Goal: Information Seeking & Learning: Obtain resource

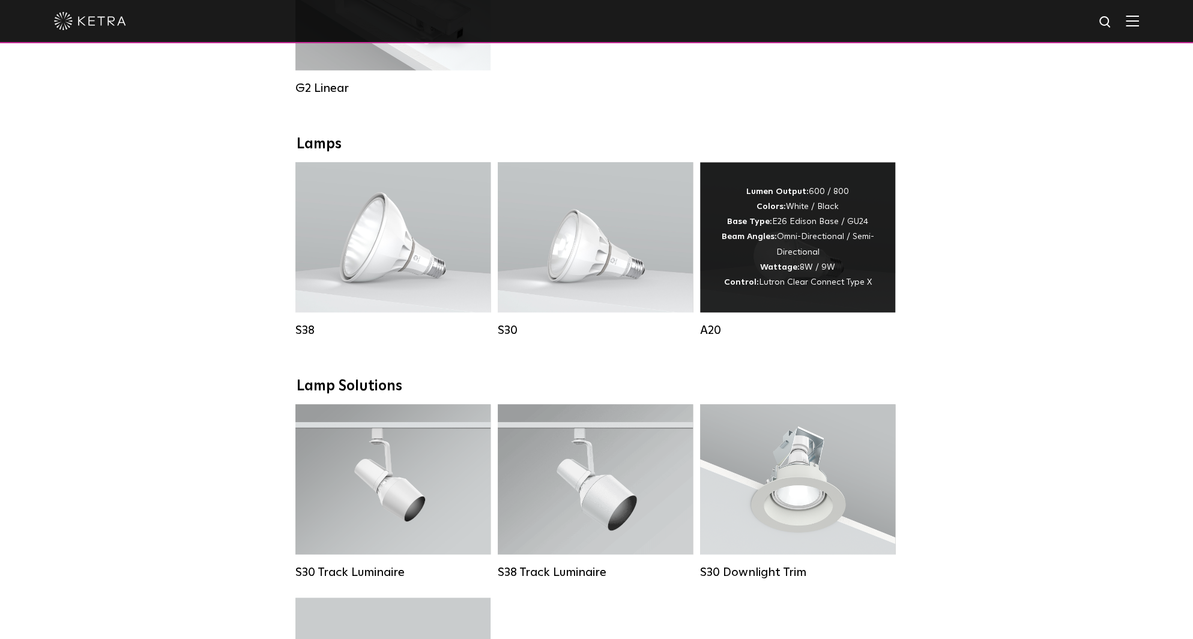
scroll to position [781, 0]
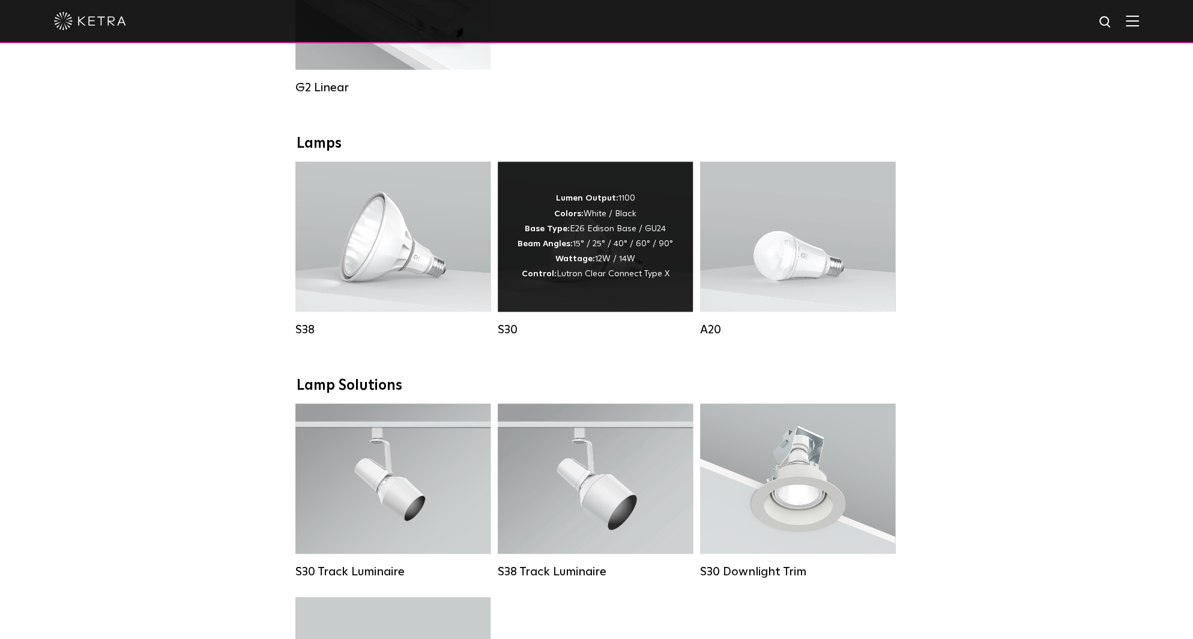
click at [568, 277] on div "Lumen Output: 1100 Colors: White / Black Base Type: E26 Edison Base / GU24 Beam…" at bounding box center [596, 236] width 156 height 91
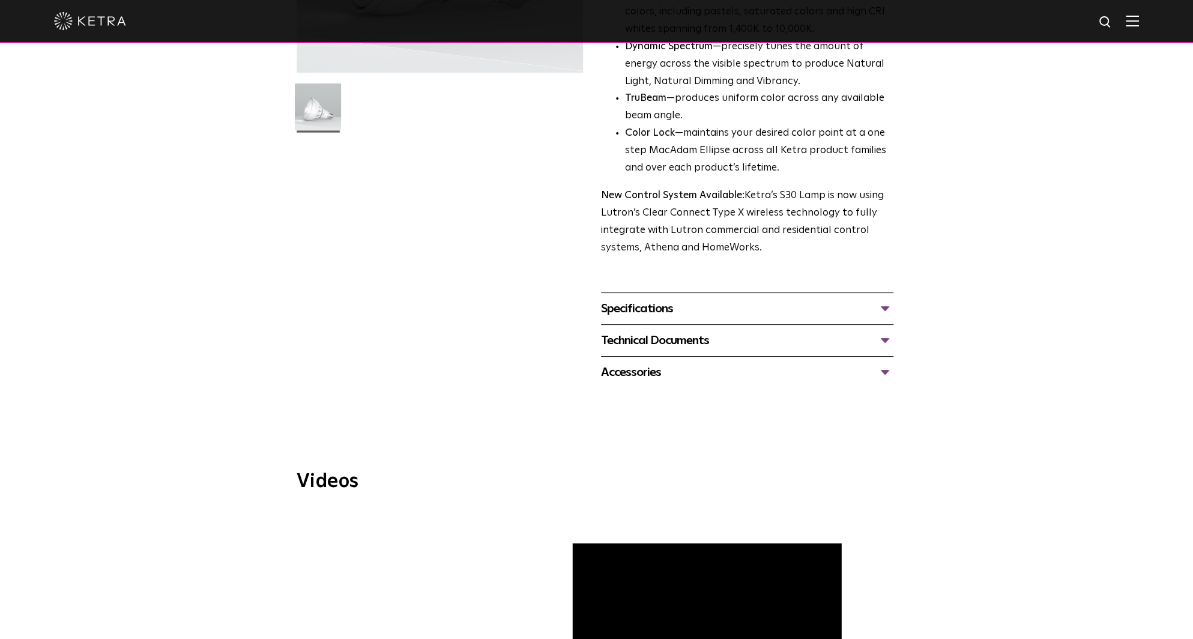
scroll to position [420, 0]
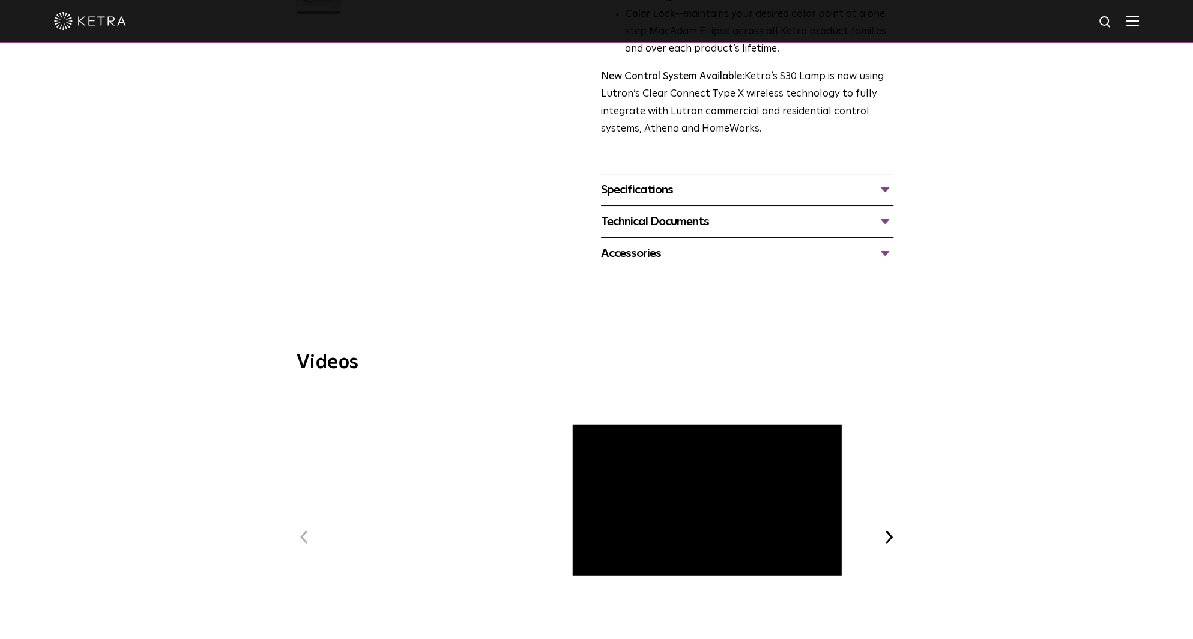
click at [649, 220] on div "Technical Documents" at bounding box center [747, 221] width 292 height 19
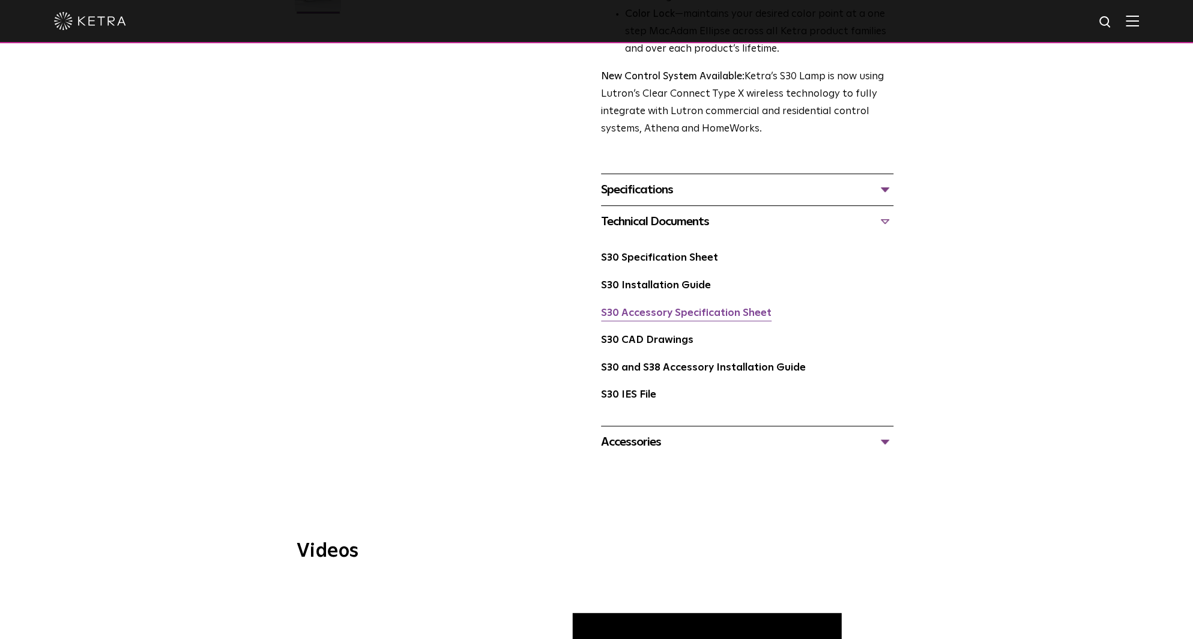
click at [662, 312] on link "S30 Accessory Specification Sheet" at bounding box center [686, 313] width 171 height 10
click at [662, 253] on link "S30 Specification Sheet" at bounding box center [659, 258] width 117 height 10
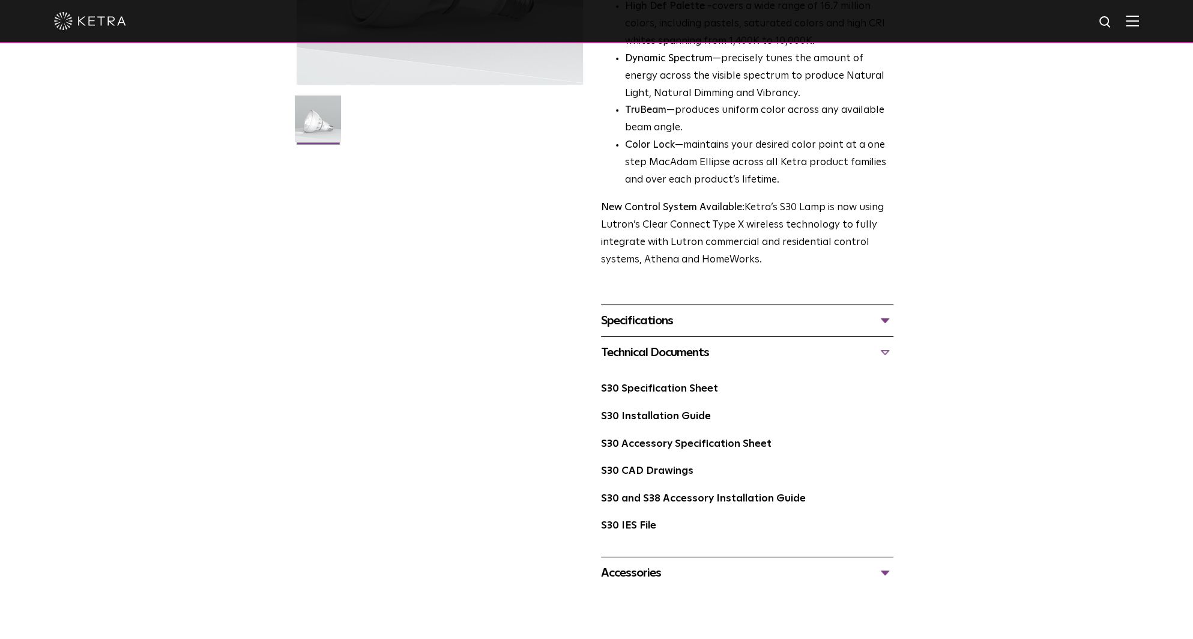
scroll to position [360, 0]
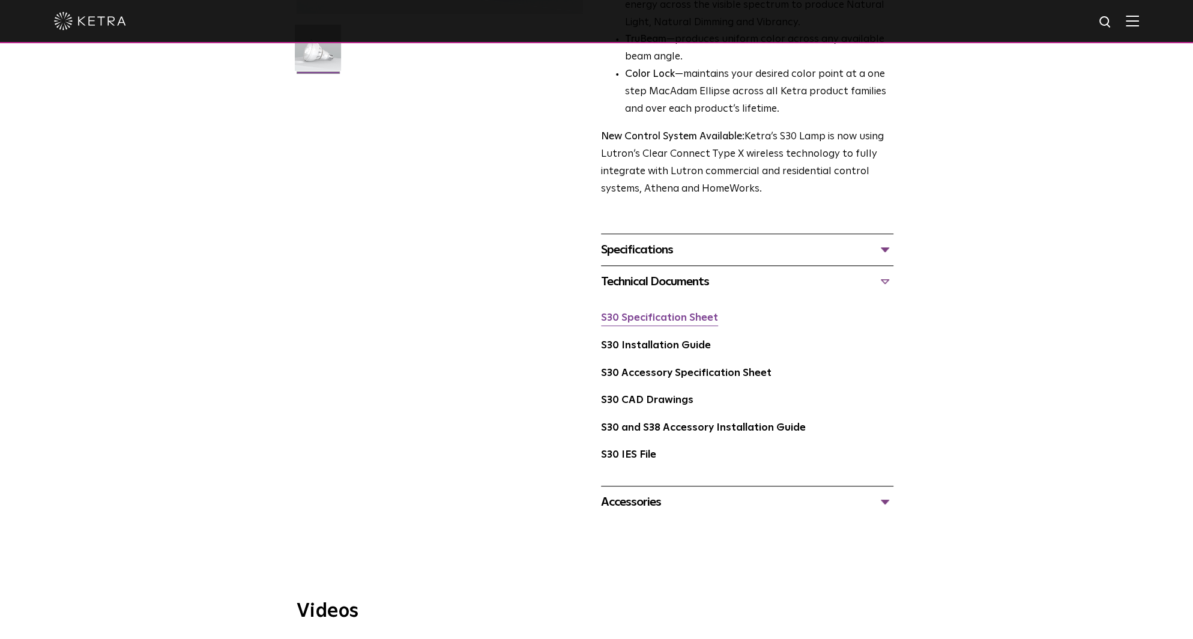
click at [628, 323] on link "S30 Specification Sheet" at bounding box center [659, 318] width 117 height 10
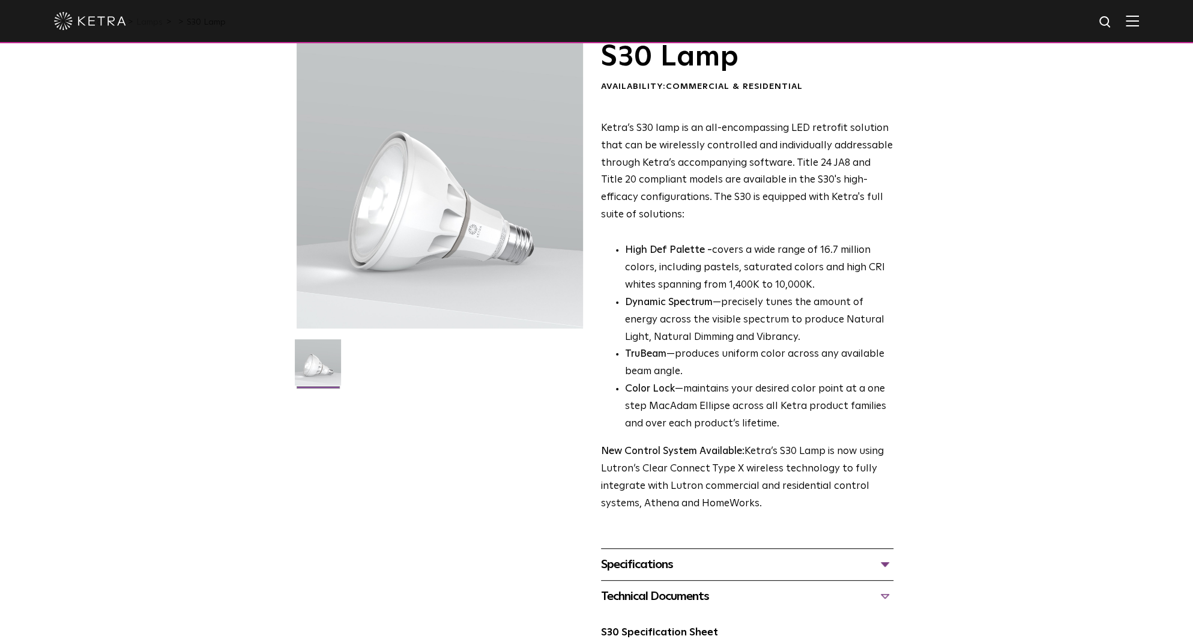
scroll to position [0, 0]
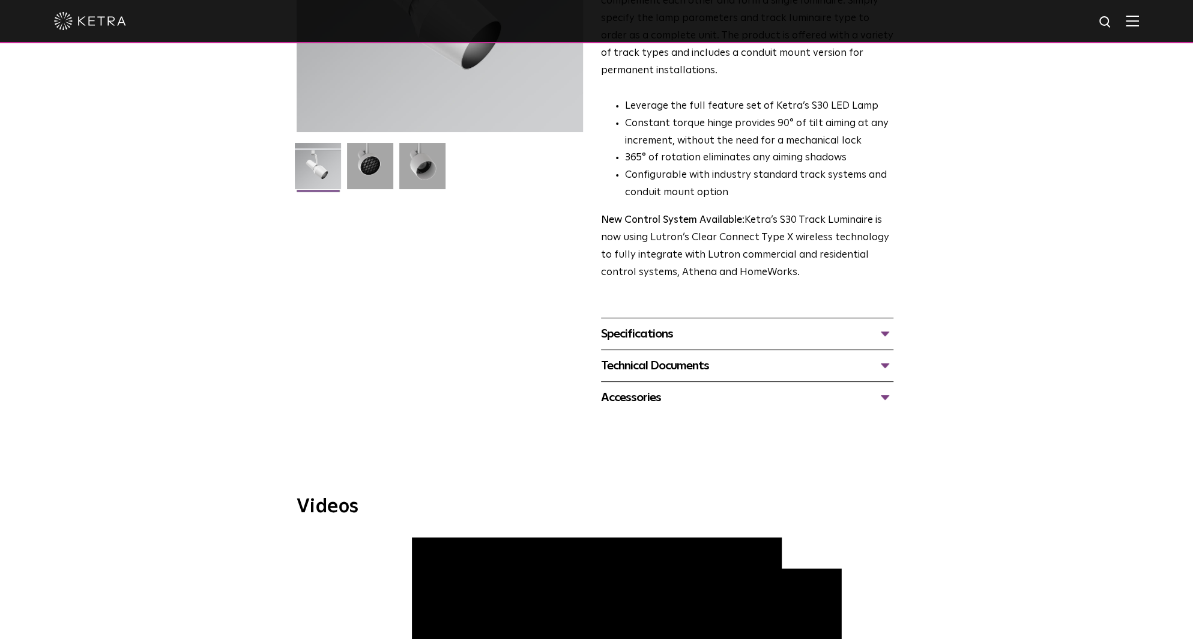
scroll to position [240, 0]
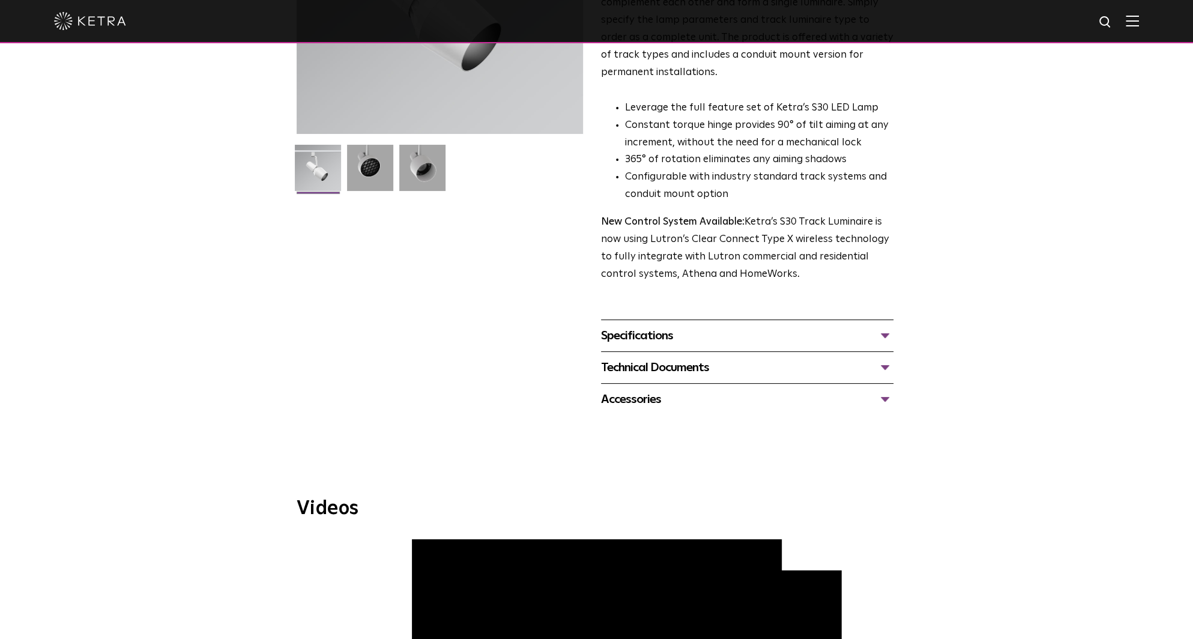
click at [883, 326] on div "Specifications" at bounding box center [747, 335] width 292 height 19
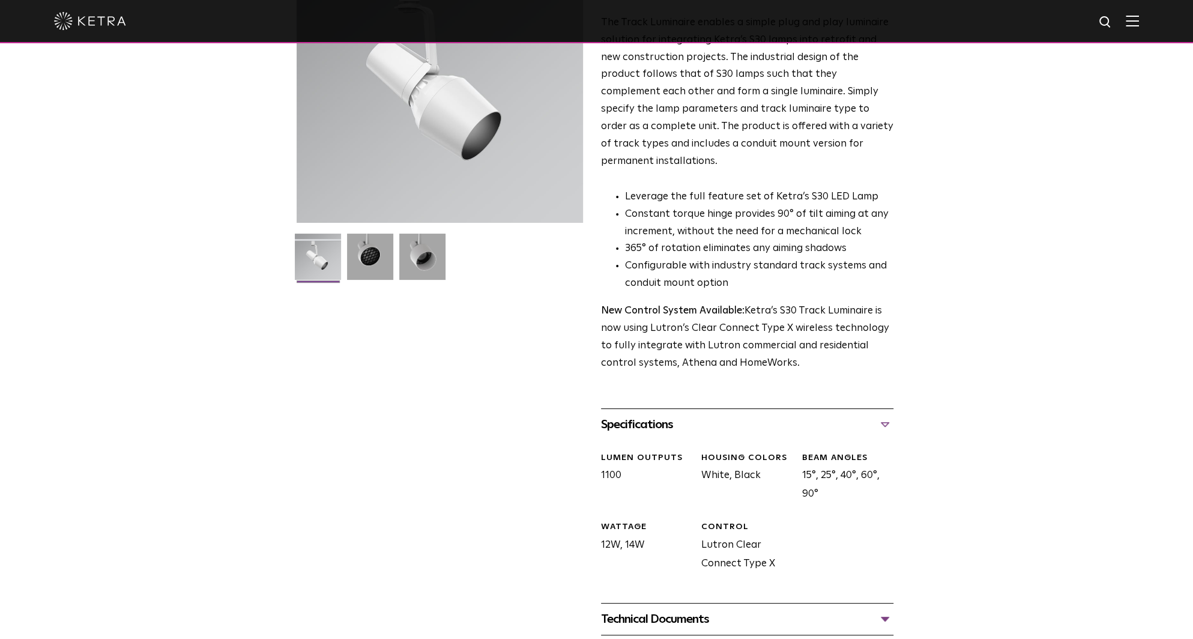
scroll to position [0, 0]
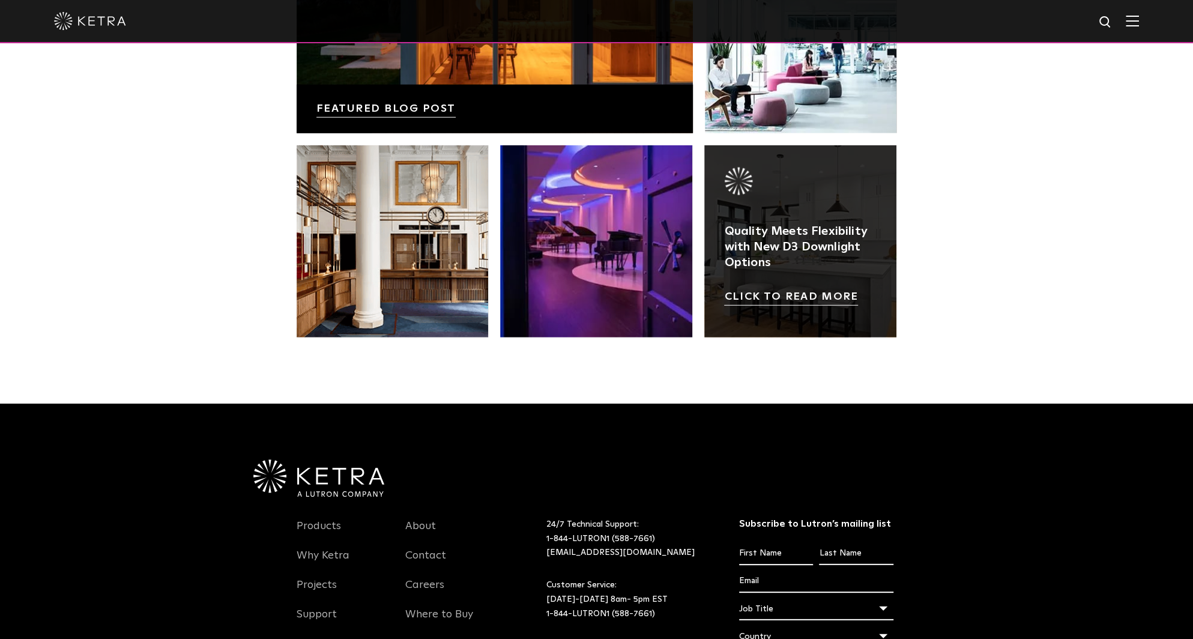
scroll to position [2523, 0]
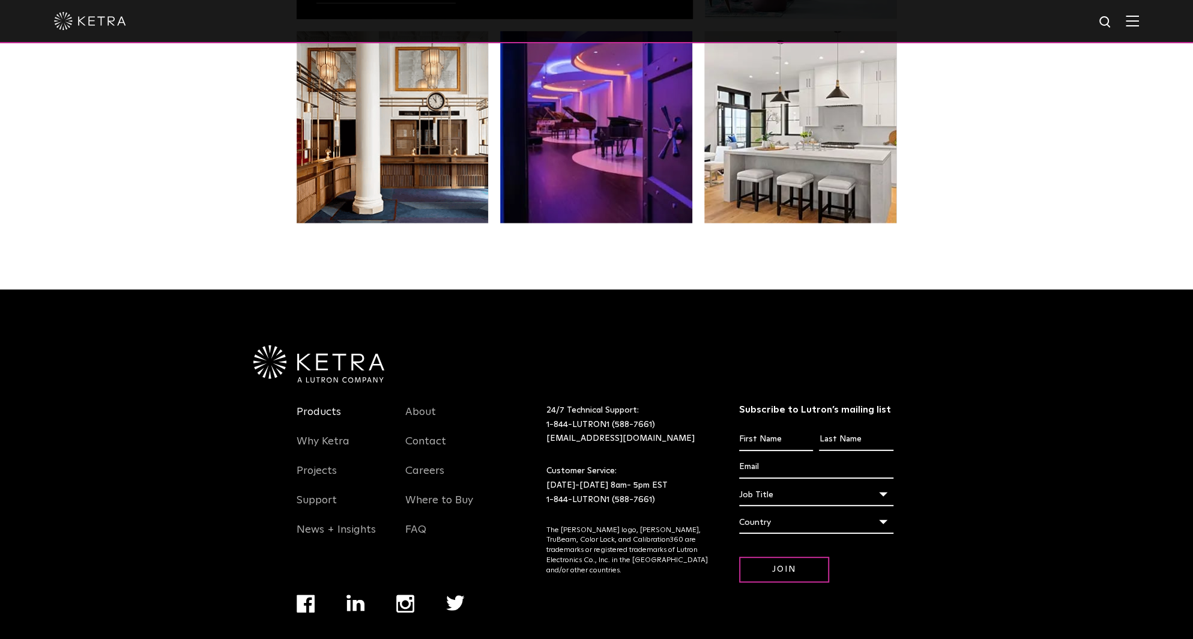
click at [324, 405] on link "Products" at bounding box center [319, 419] width 44 height 28
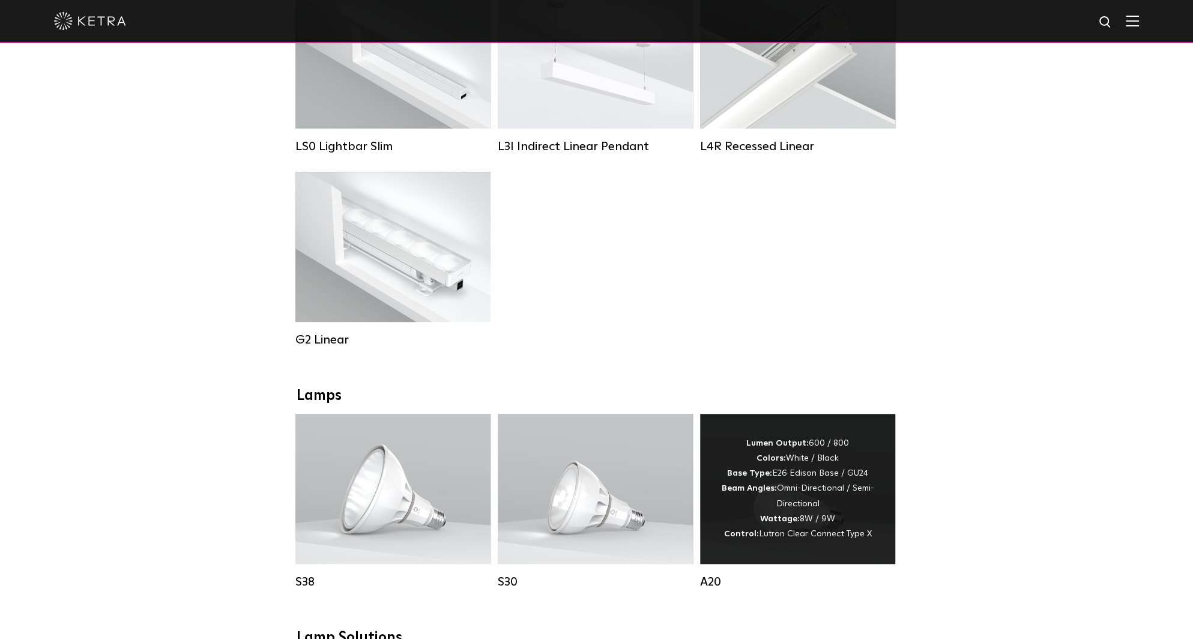
scroll to position [721, 0]
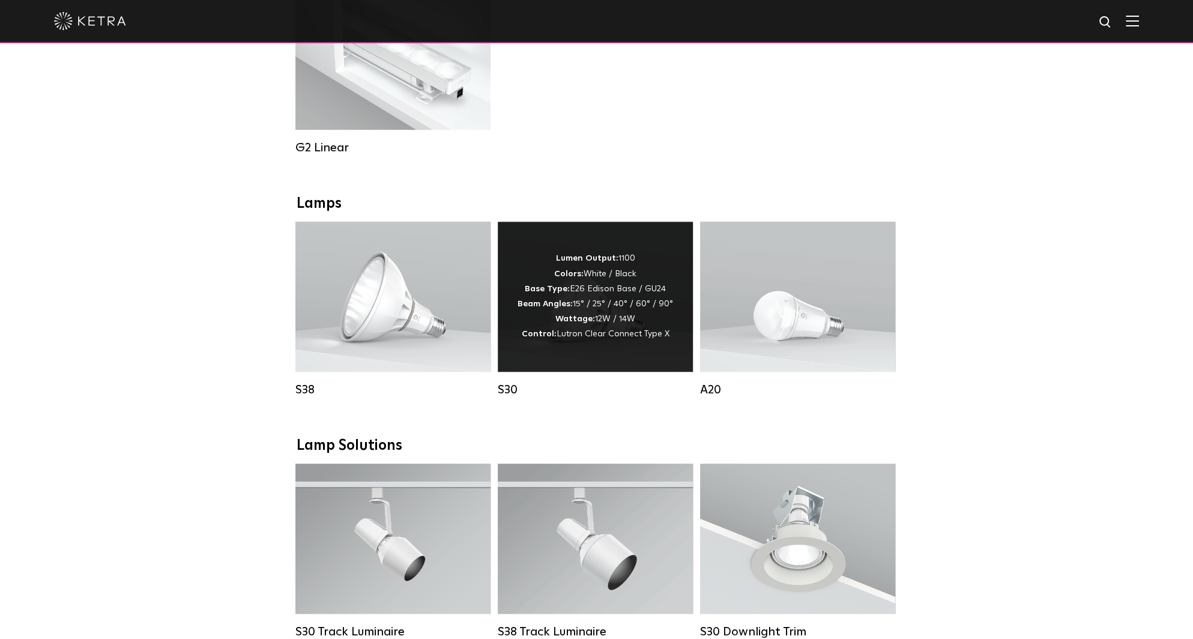
click at [568, 308] on strong "Beam Angles:" at bounding box center [545, 304] width 55 height 8
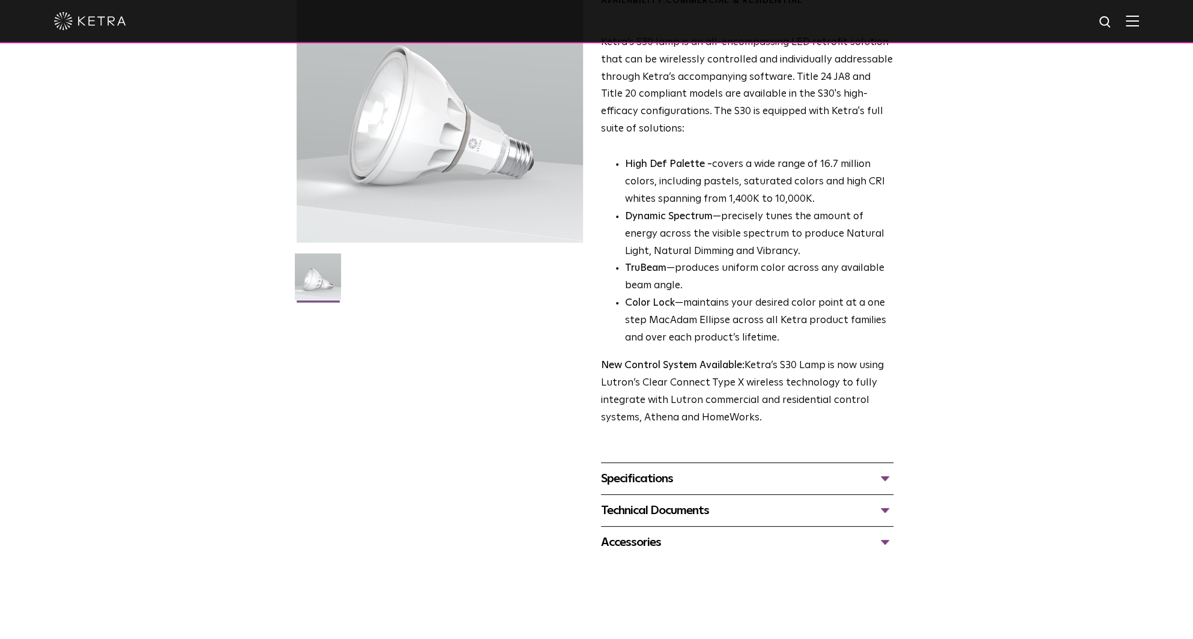
scroll to position [360, 0]
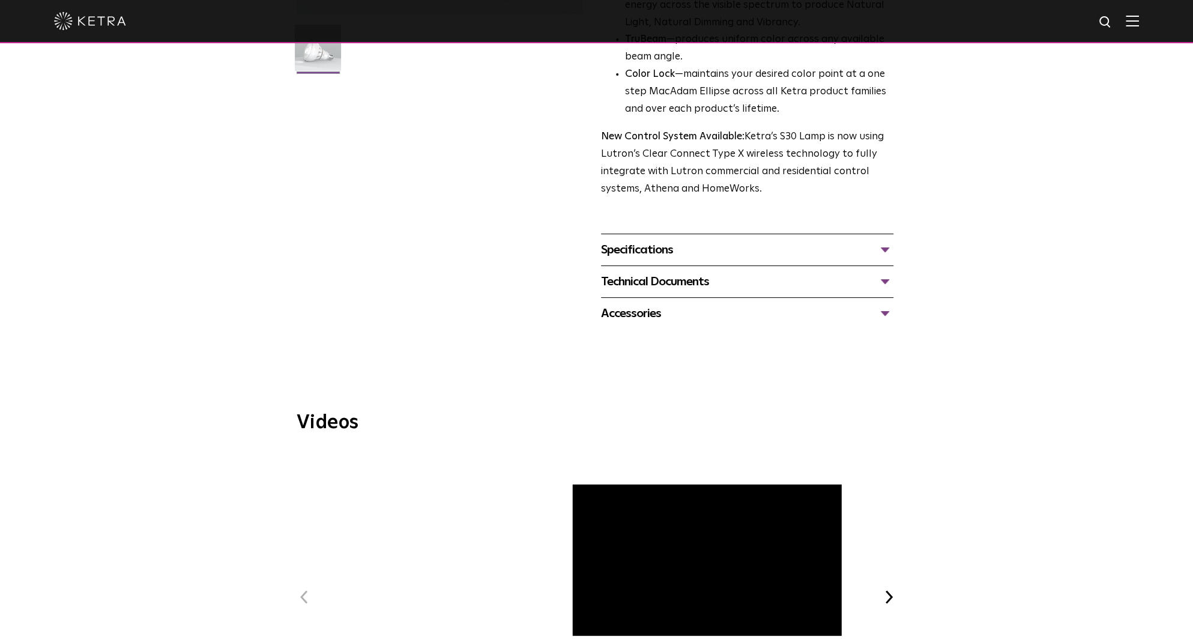
click at [622, 253] on div "Specifications" at bounding box center [747, 249] width 292 height 19
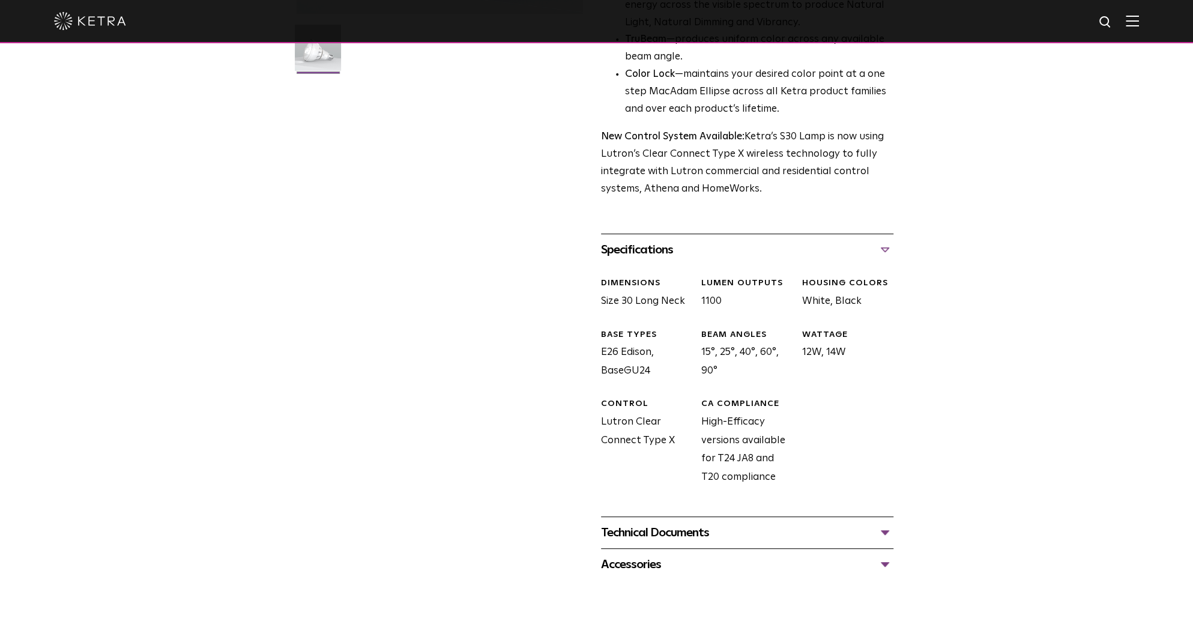
click at [887, 530] on div "Technical Documents" at bounding box center [747, 532] width 292 height 19
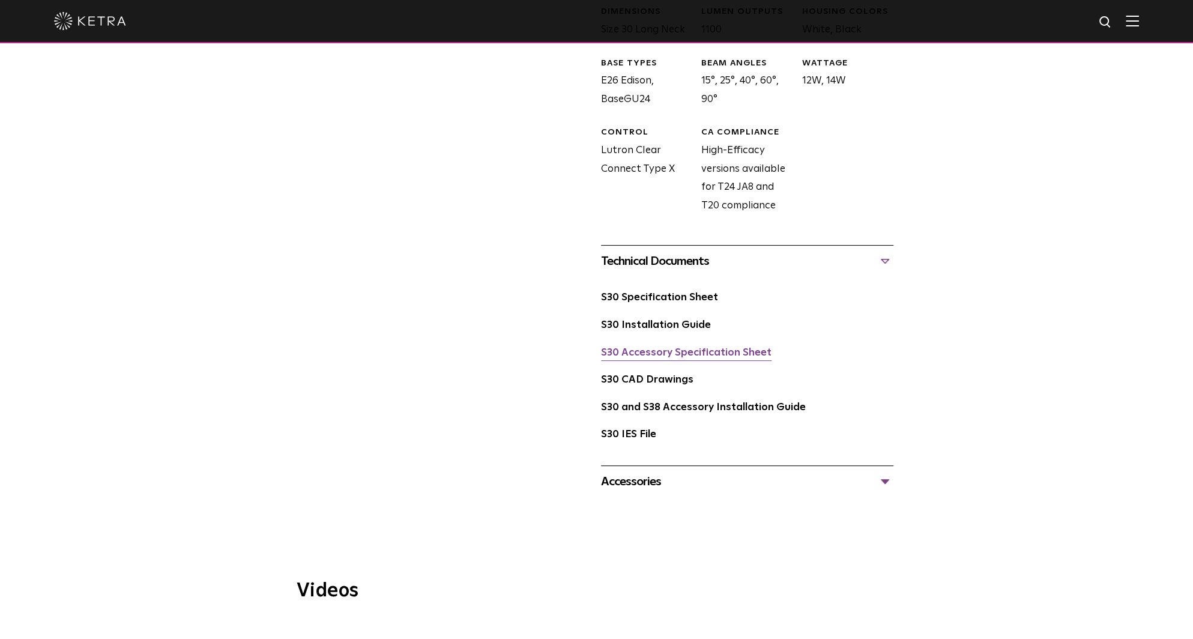
scroll to position [661, 0]
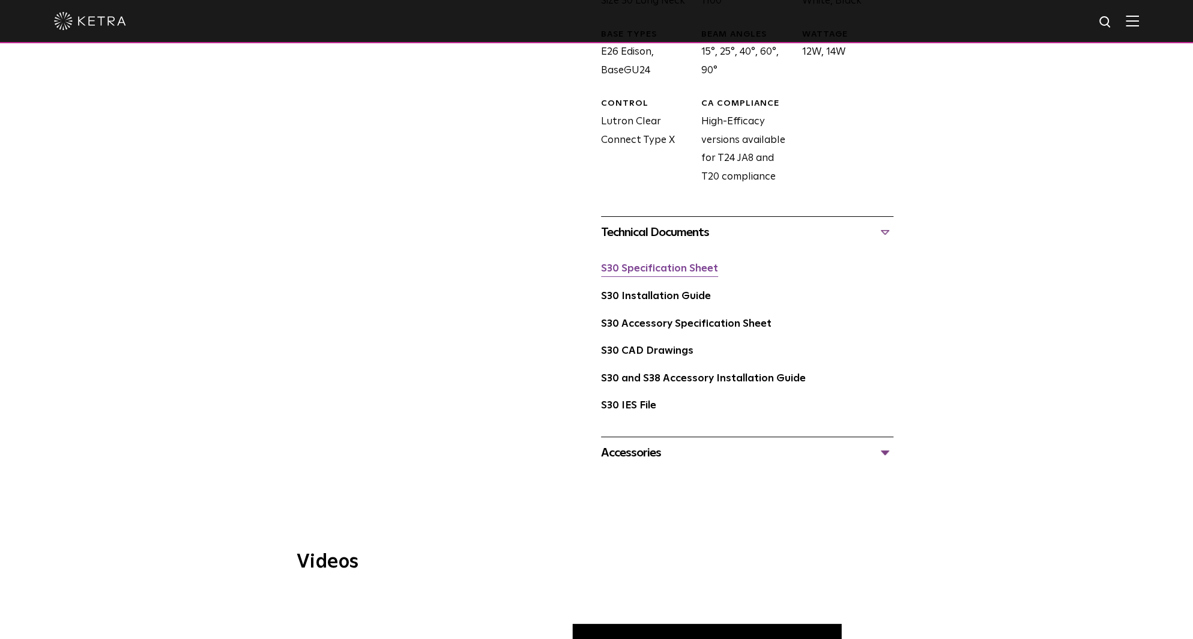
click at [640, 268] on link "S30 Specification Sheet" at bounding box center [659, 269] width 117 height 10
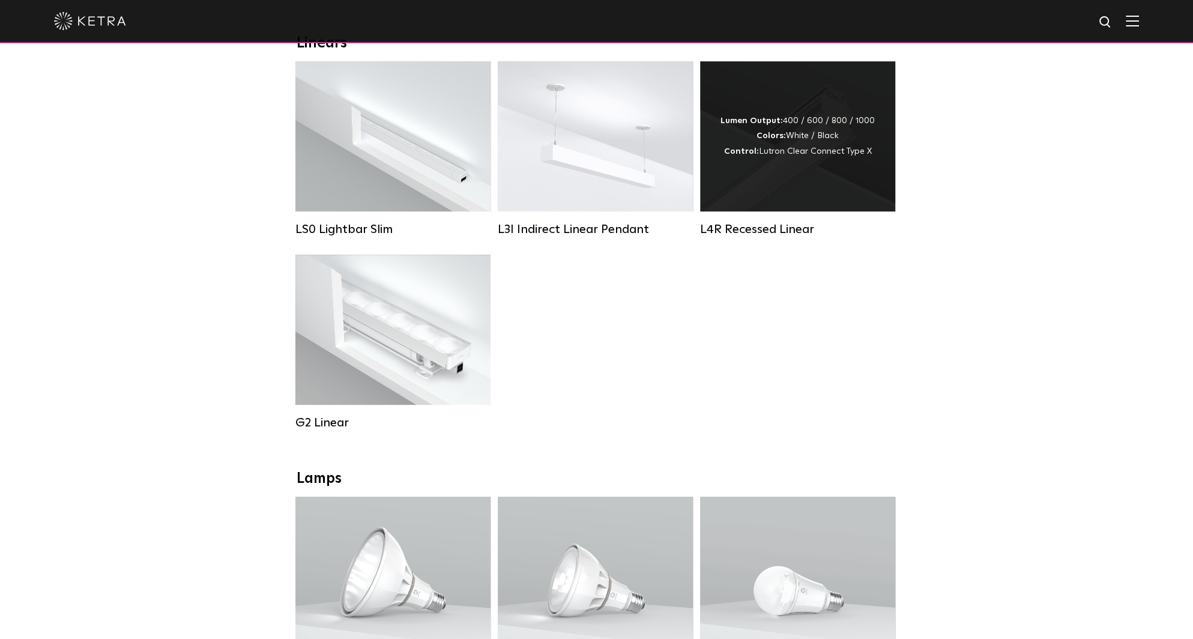
scroll to position [360, 0]
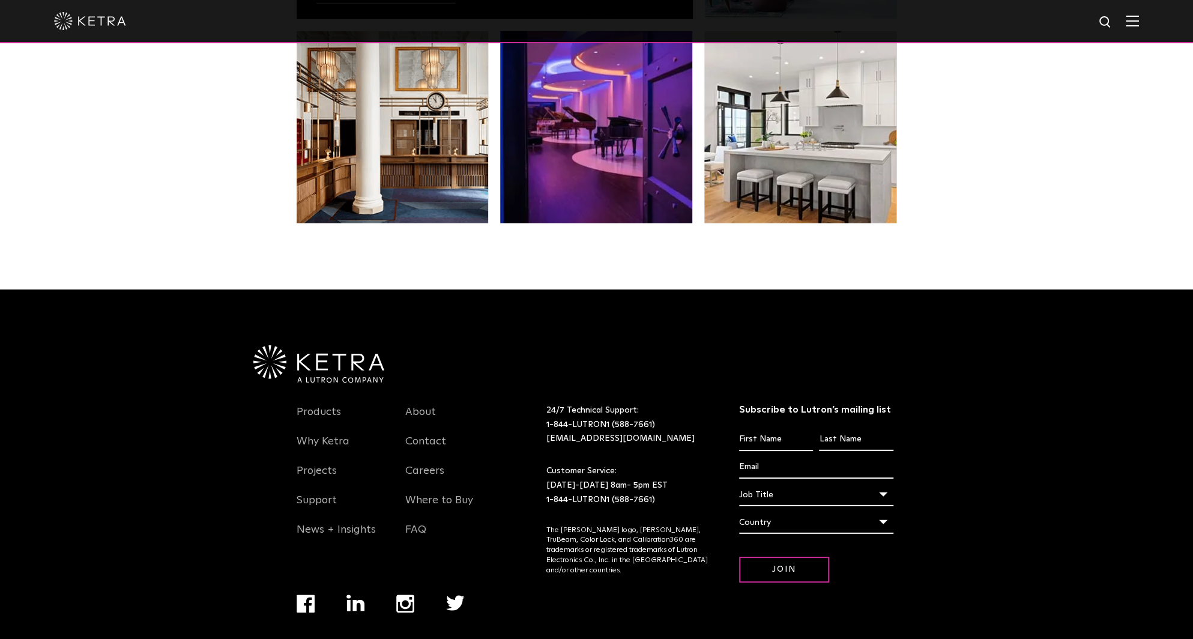
scroll to position [2523, 0]
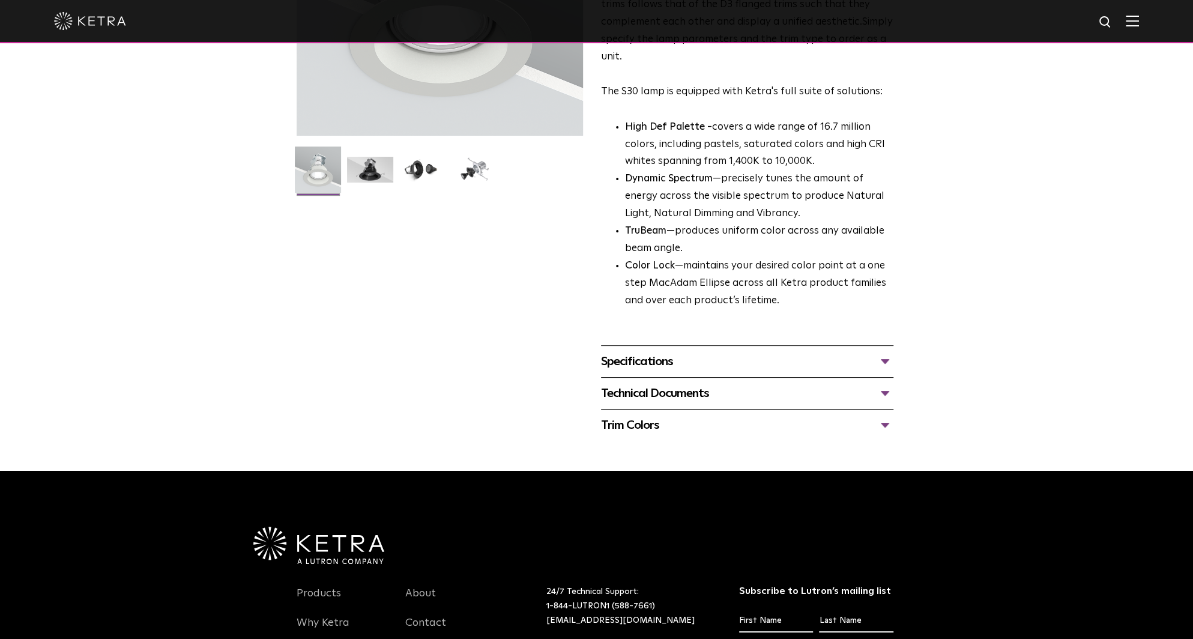
scroll to position [240, 0]
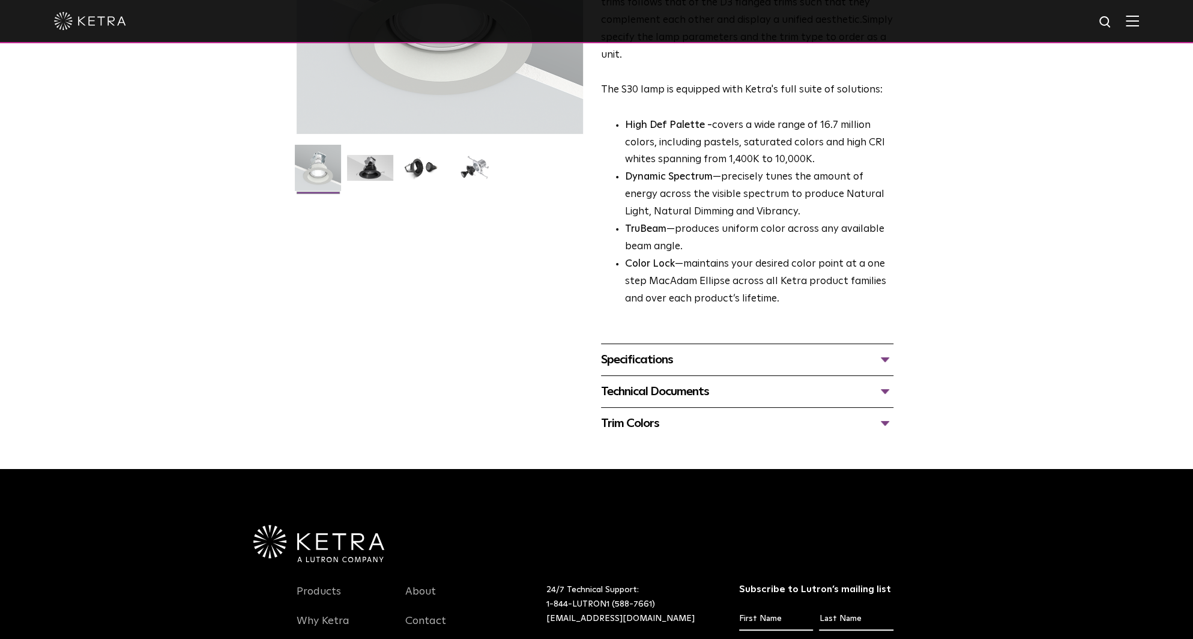
click at [637, 353] on div "Specifications" at bounding box center [747, 359] width 292 height 19
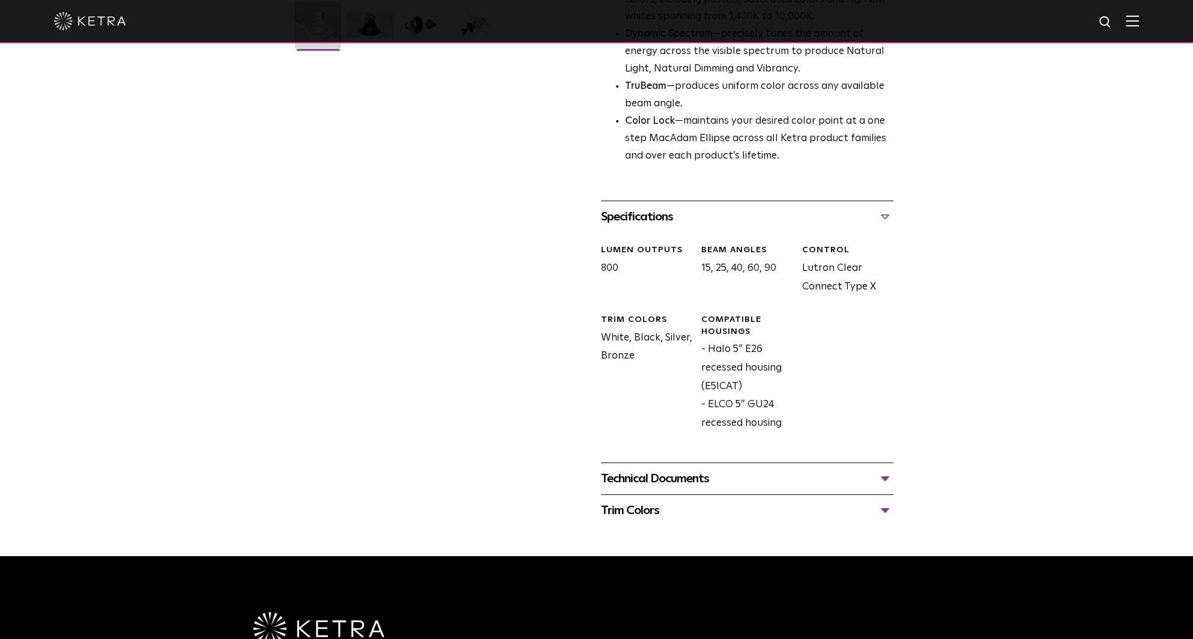
scroll to position [420, 0]
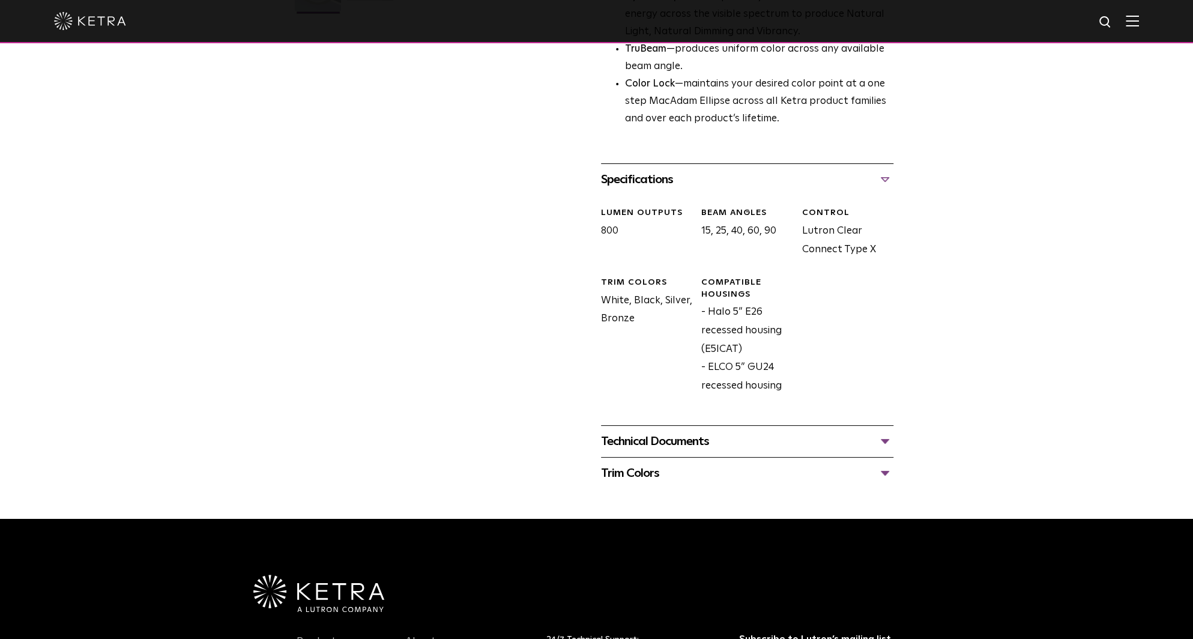
click at [653, 444] on div "Technical Documents" at bounding box center [747, 441] width 292 height 19
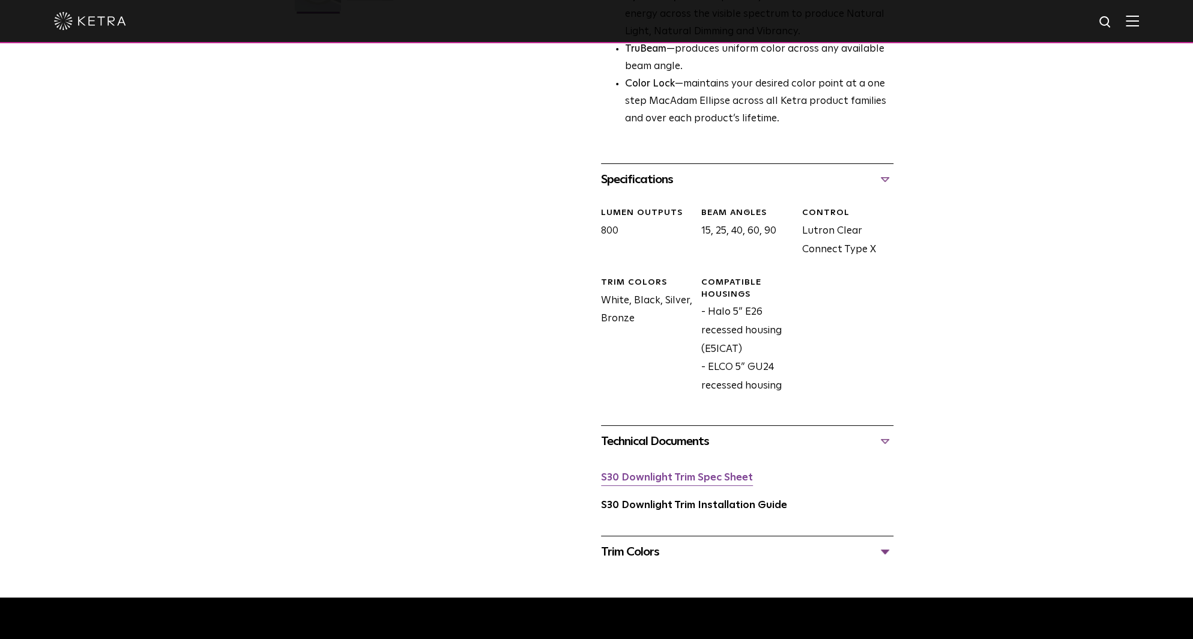
click at [671, 476] on link "S30 Downlight Trim Spec Sheet" at bounding box center [677, 478] width 152 height 10
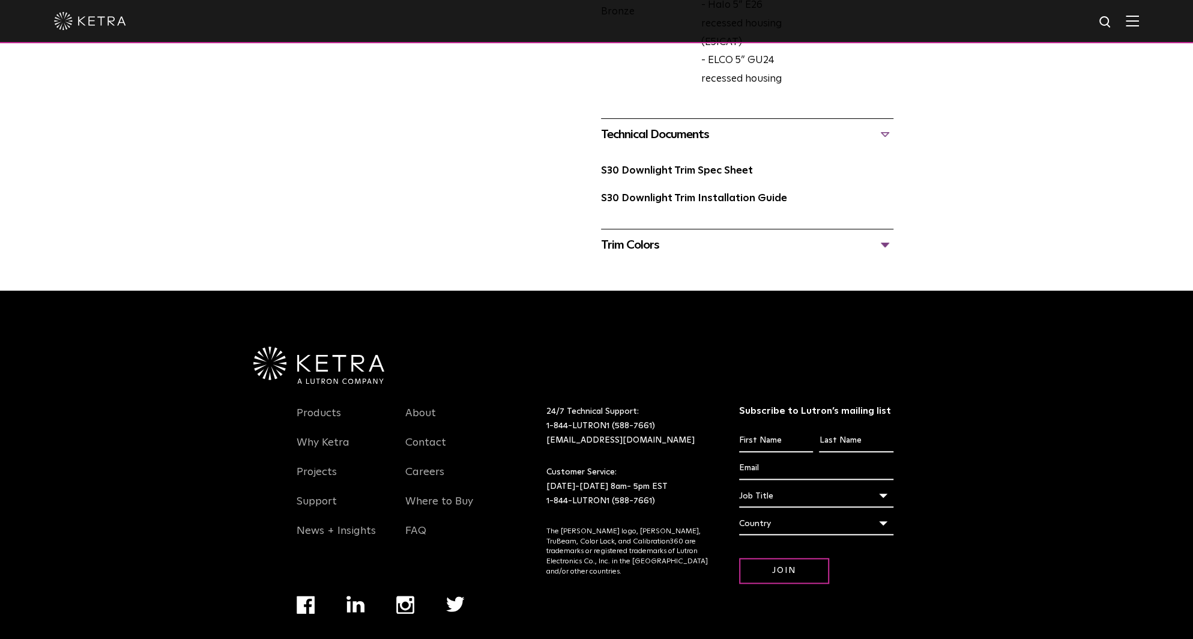
scroll to position [765, 0]
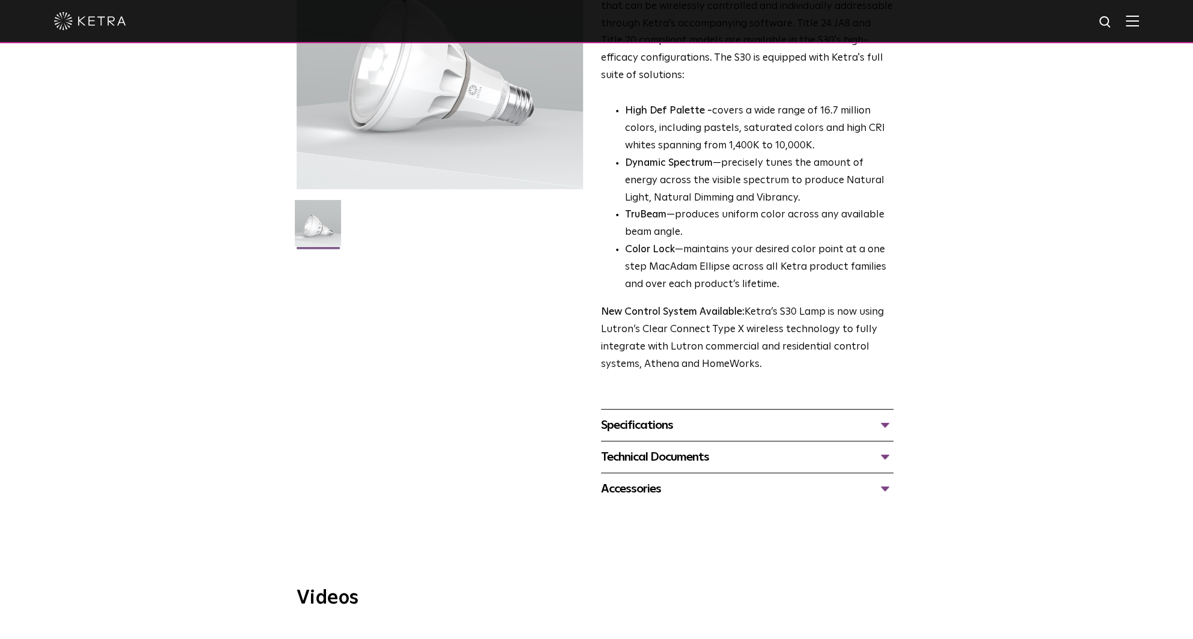
scroll to position [180, 0]
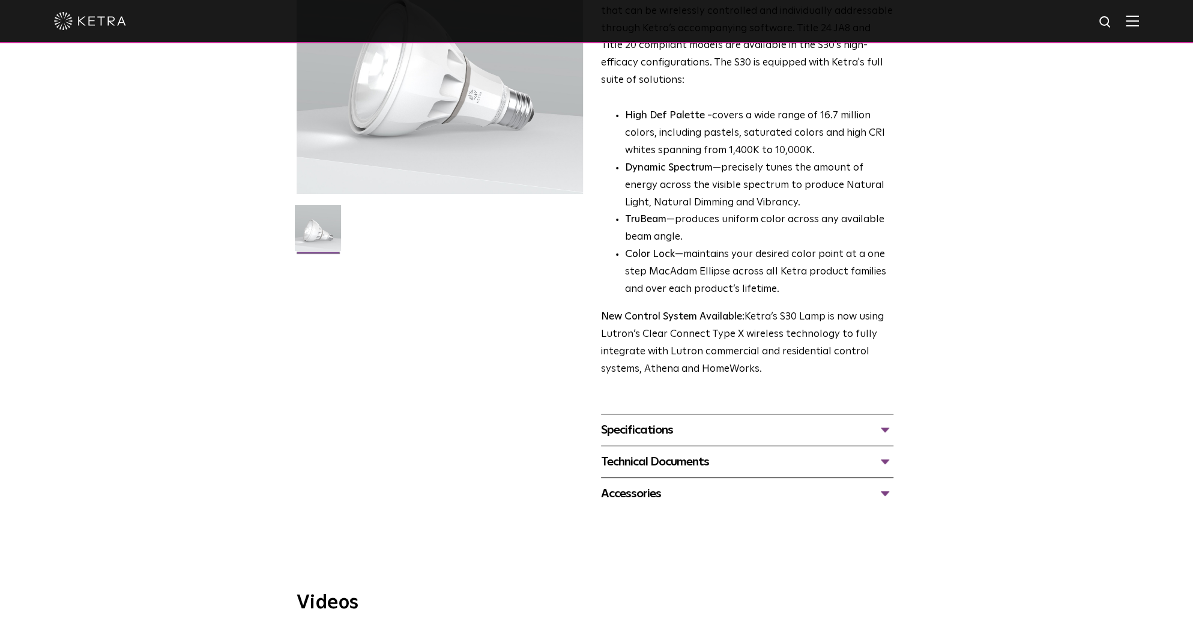
click at [882, 431] on div "Specifications" at bounding box center [747, 429] width 292 height 19
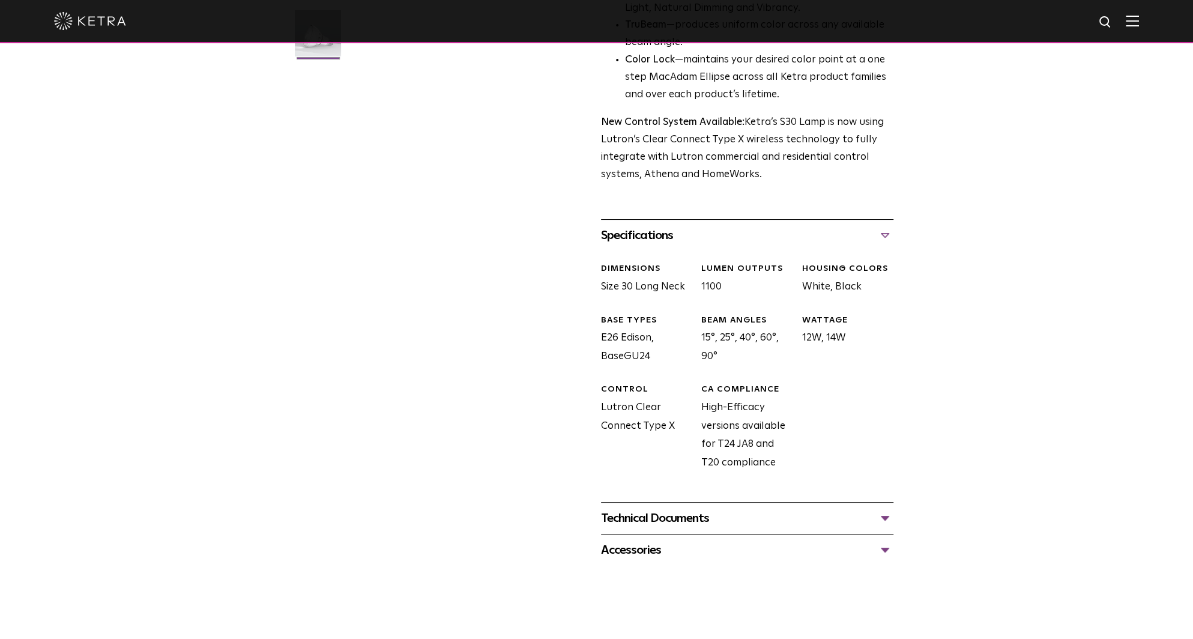
scroll to position [480, 0]
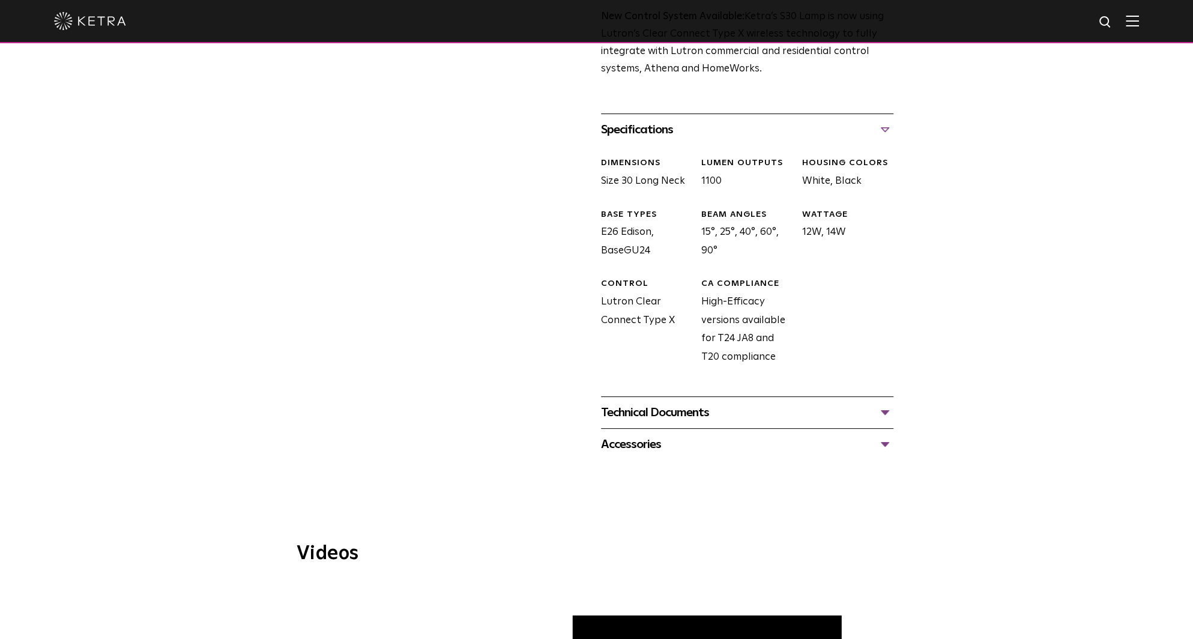
click at [670, 404] on div "Technical Documents" at bounding box center [747, 412] width 292 height 19
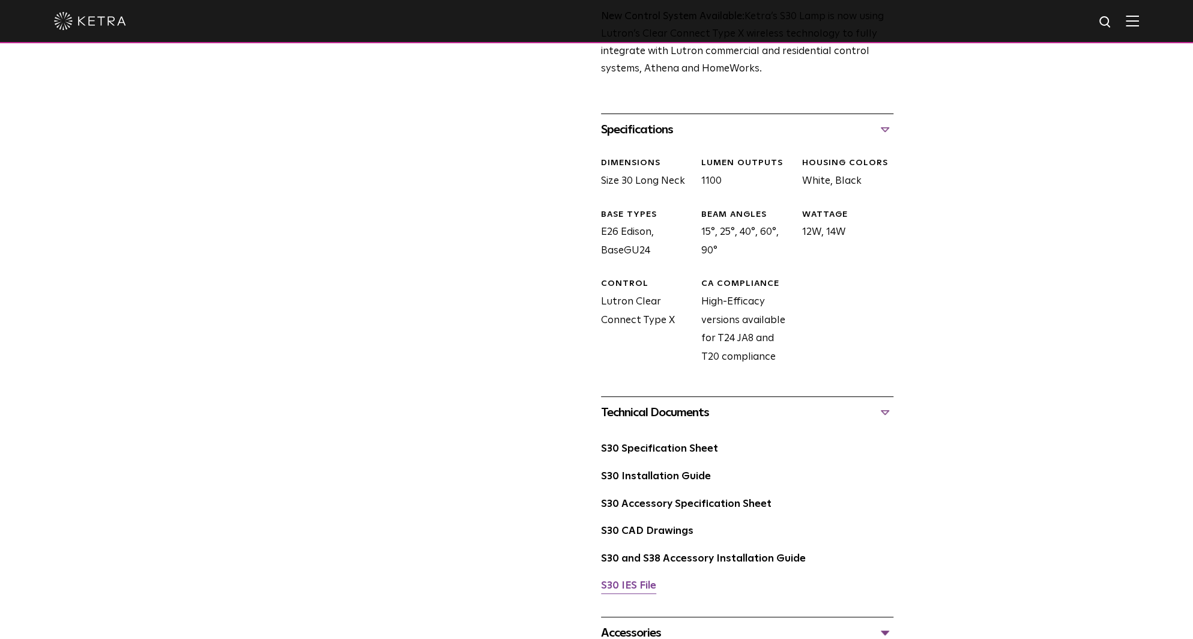
click at [635, 581] on link "S30 IES File" at bounding box center [628, 586] width 55 height 10
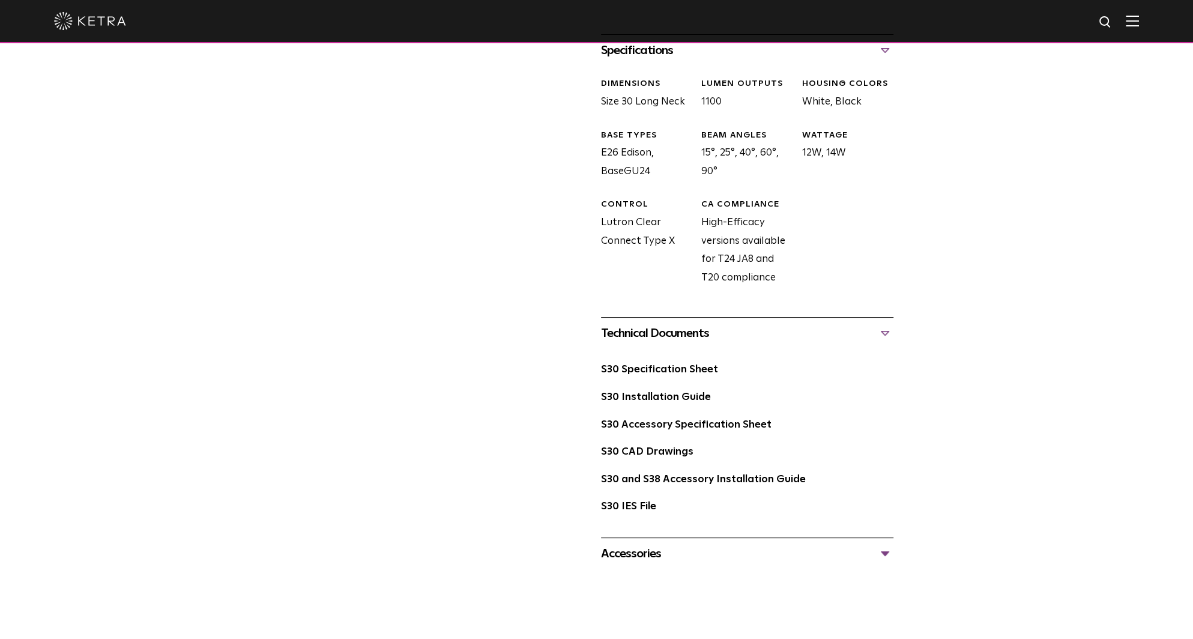
scroll to position [601, 0]
